Goal: Find specific page/section: Find specific page/section

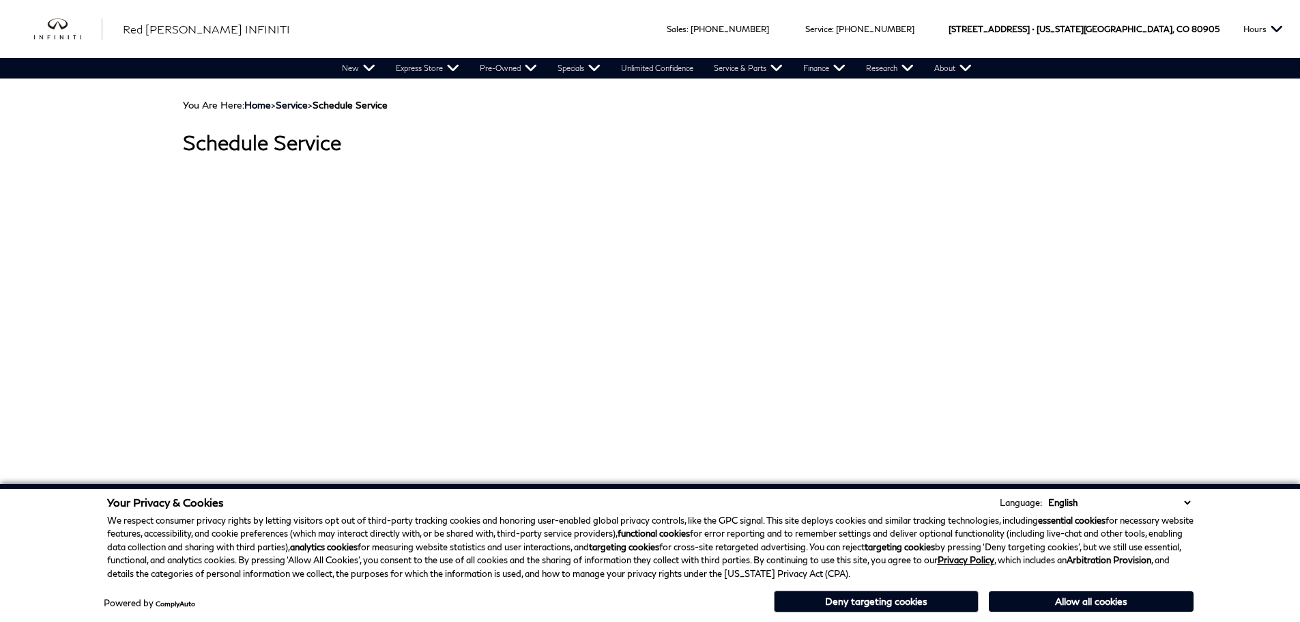
click at [351, 10] on div "Sales : Call sales Phone Number [PHONE_NUMBER] Service : Call service Phone Num…" at bounding box center [650, 29] width 1300 height 58
click at [1187, 503] on select "English Spanish / Español English / United Kingdom Korean / 한국어 Vietnamese / Ti…" at bounding box center [1119, 502] width 149 height 14
click at [991, 319] on div at bounding box center [650, 358] width 935 height 396
click at [1185, 499] on select "English Spanish / Español English / United Kingdom Korean / 한국어 Vietnamese / Ti…" at bounding box center [1119, 502] width 149 height 14
drag, startPoint x: 973, startPoint y: 330, endPoint x: 1005, endPoint y: 490, distance: 163.5
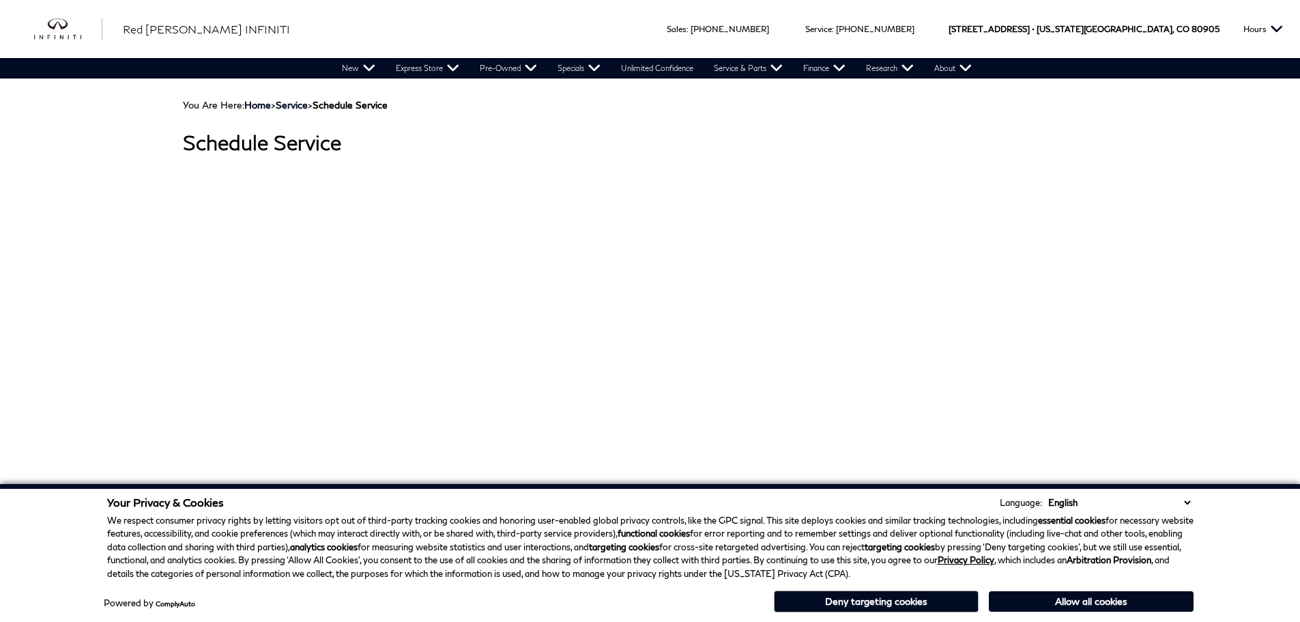
click at [973, 329] on div at bounding box center [650, 358] width 935 height 396
click at [1041, 606] on button "Allow all cookies" at bounding box center [1091, 601] width 205 height 20
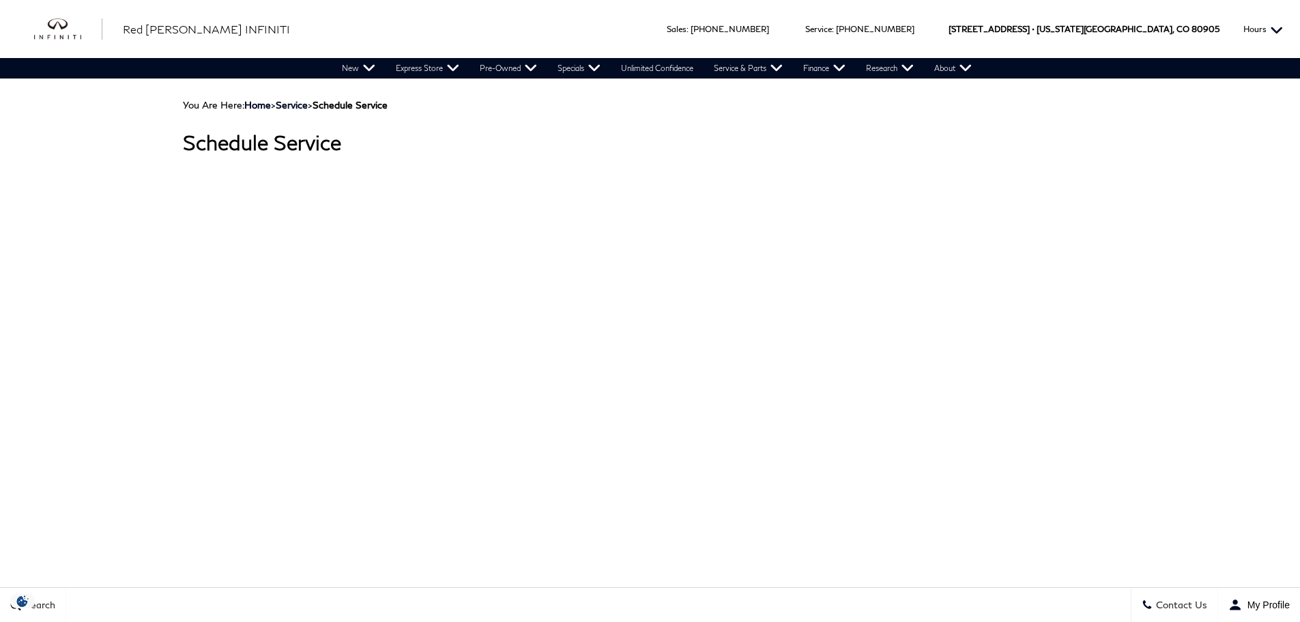
click at [1277, 31] on button "Hours" at bounding box center [1262, 29] width 53 height 58
